Goal: Task Accomplishment & Management: Complete application form

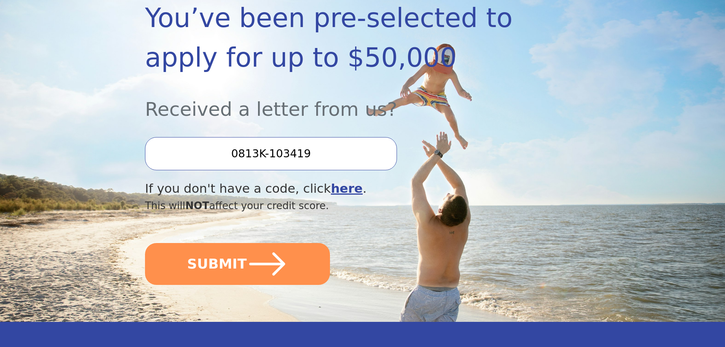
scroll to position [152, 0]
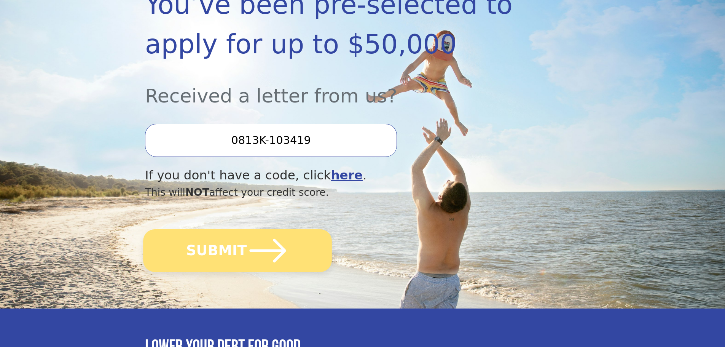
click at [262, 252] on icon "submit" at bounding box center [268, 251] width 42 height 42
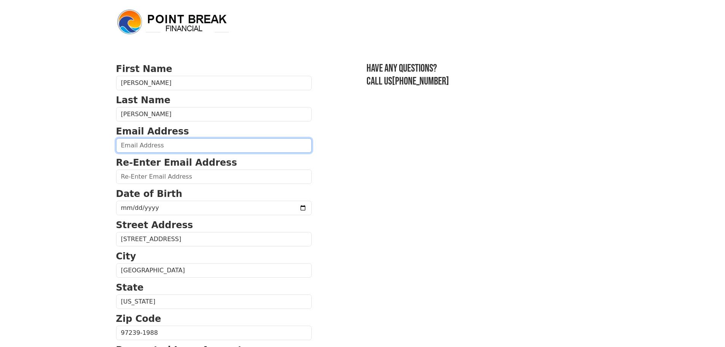
click at [185, 145] on input "email" at bounding box center [214, 145] width 196 height 14
type input "aszielinski@gmail.com"
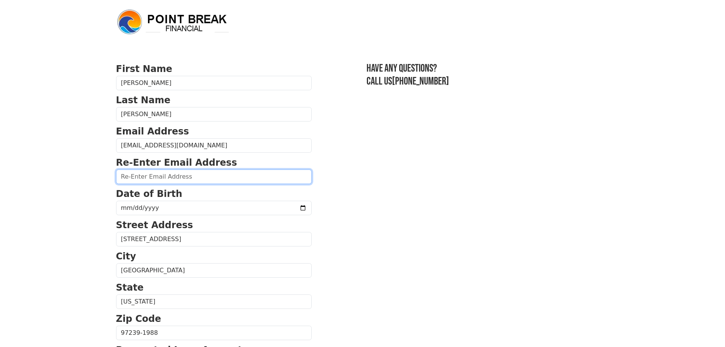
click at [153, 176] on input "email" at bounding box center [214, 176] width 196 height 14
type input "aszielinski@gmail.com"
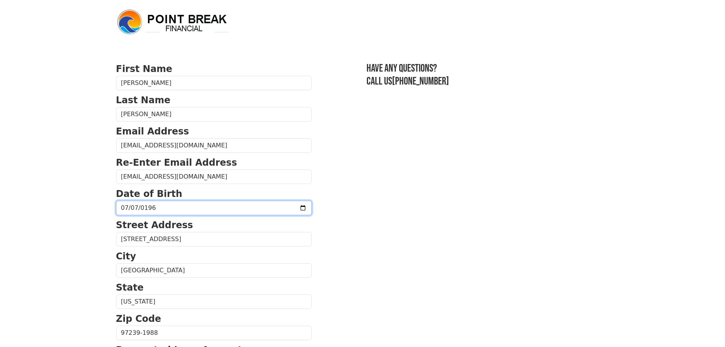
type input "1967-07-07"
click at [75, 179] on body "First Name Adam Last Name Zielinski Email Address aszielinski@gmail.com Re-Ente…" at bounding box center [362, 173] width 725 height 347
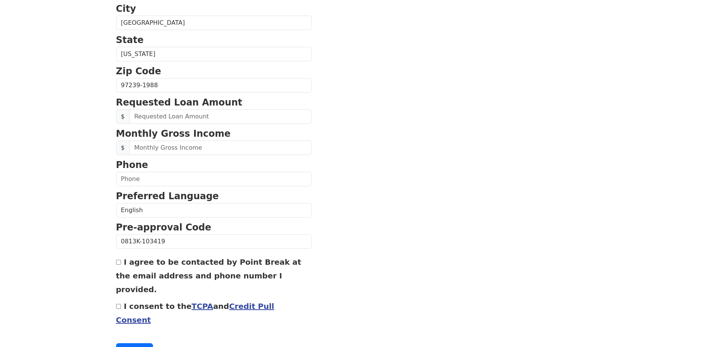
scroll to position [259, 0]
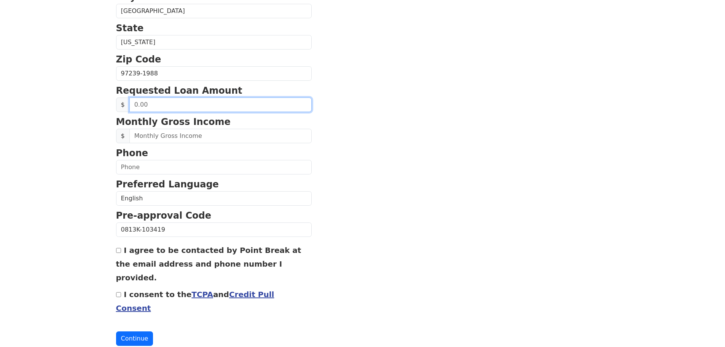
click at [200, 108] on input "text" at bounding box center [220, 104] width 182 height 14
drag, startPoint x: 200, startPoint y: 106, endPoint x: 73, endPoint y: 101, distance: 126.9
type input "50,000.00"
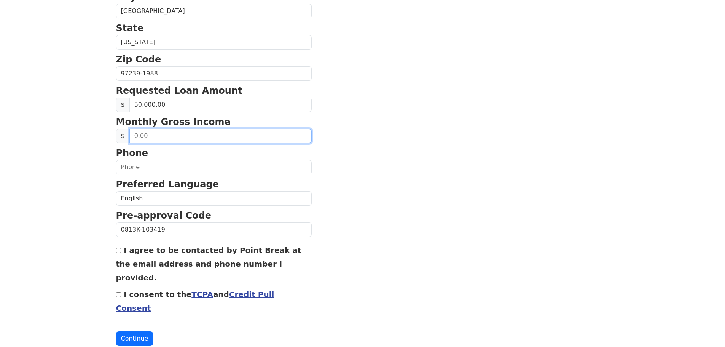
click at [158, 136] on input "text" at bounding box center [220, 136] width 182 height 14
drag, startPoint x: 164, startPoint y: 140, endPoint x: 80, endPoint y: 125, distance: 85.2
type input "8,333.00"
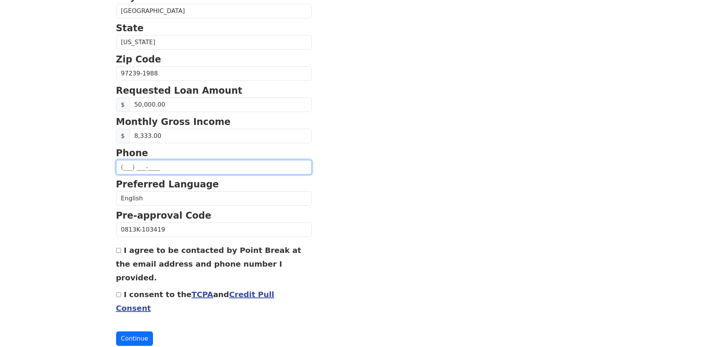
drag, startPoint x: 135, startPoint y: 166, endPoint x: 131, endPoint y: 166, distance: 4.6
click at [134, 166] on input "text" at bounding box center [214, 167] width 196 height 14
type input "(503) 970-0879"
click at [119, 253] on input "I agree to be contacted by Point Break at the email address and phone number I …" at bounding box center [118, 250] width 5 height 5
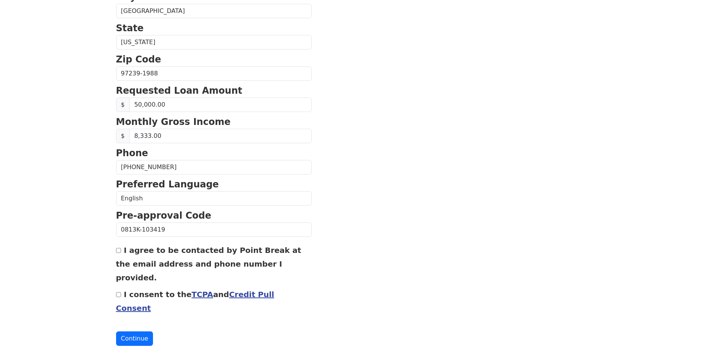
checkbox input "true"
click at [117, 292] on input "I consent to the TCPA and Credit Pull Consent" at bounding box center [118, 294] width 5 height 5
checkbox input "true"
click at [132, 331] on button "Continue" at bounding box center [134, 338] width 37 height 14
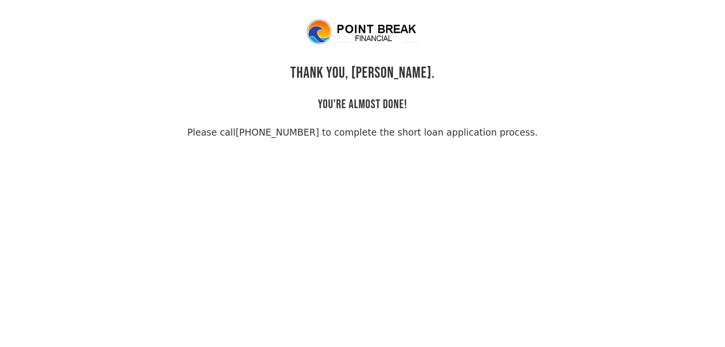
click at [559, 95] on div "THANK YOU, [PERSON_NAME]. YOU'RE ALMOST DONE! Please call [PHONE_NUMBER] to com…" at bounding box center [362, 78] width 493 height 121
